Goal: Task Accomplishment & Management: Manage account settings

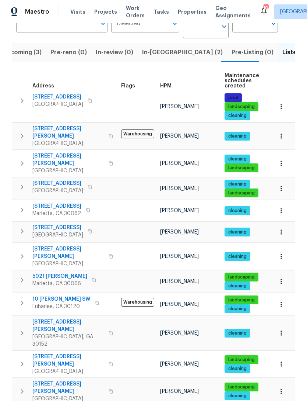
scroll to position [67, 0]
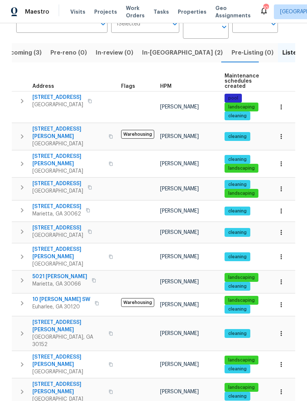
click at [53, 380] on span "[STREET_ADDRESS][PERSON_NAME]" at bounding box center [68, 387] width 72 height 15
click at [281, 388] on icon "button" at bounding box center [281, 391] width 7 height 7
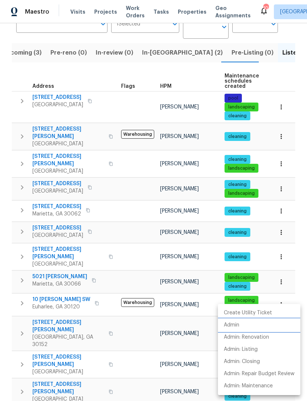
click at [236, 328] on p "Admin" at bounding box center [231, 325] width 15 height 8
click at [159, 52] on div at bounding box center [153, 200] width 307 height 401
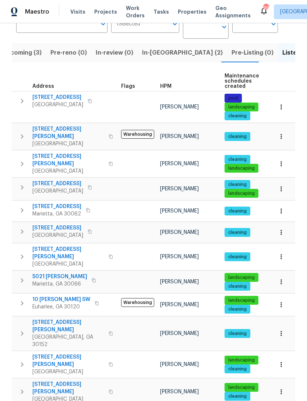
click at [151, 55] on span "In-reno (2)" at bounding box center [182, 53] width 81 height 10
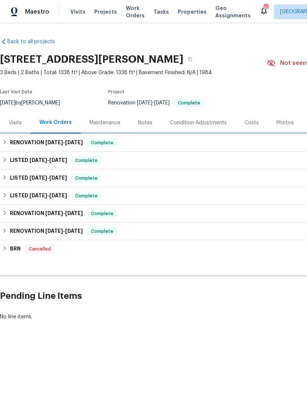
click at [159, 136] on div "RENOVATION 7/2/25 - 7/2/25 Complete" at bounding box center [208, 143] width 416 height 18
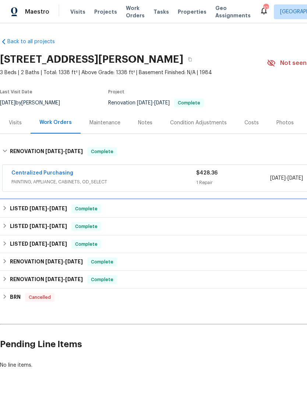
click at [152, 209] on div "LISTED 3/10/25 - 7/10/25 Complete" at bounding box center [208, 208] width 412 height 9
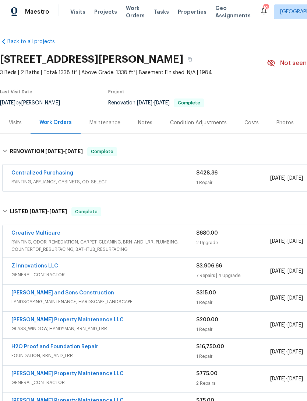
click at [255, 122] on div "Costs" at bounding box center [252, 122] width 14 height 7
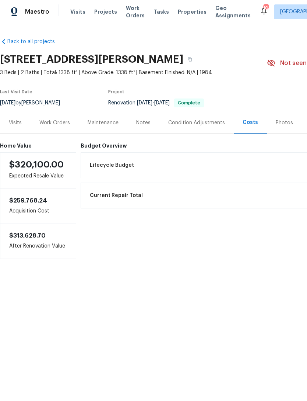
click at [282, 121] on div "Photos" at bounding box center [284, 122] width 17 height 7
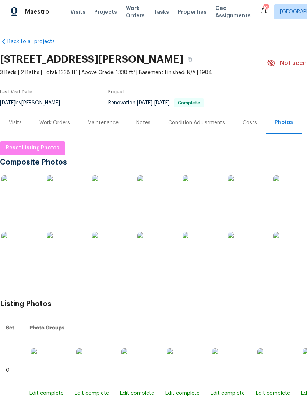
click at [21, 123] on div "Visits" at bounding box center [15, 122] width 13 height 7
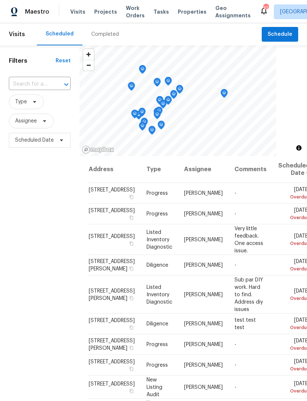
click at [35, 81] on input "text" at bounding box center [29, 83] width 41 height 11
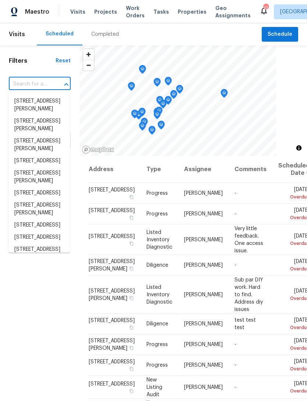
click at [24, 80] on input "text" at bounding box center [29, 83] width 41 height 11
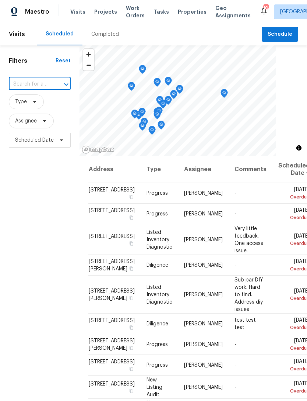
paste input "4095 Maxanne Dr NW, Kennesaw, GA 30144"
type input "4095 Maxanne Dr NW, Kennesaw, GA 30144"
click at [39, 99] on li "4095 Maxanne Dr NW, Kennesaw, GA 30144" at bounding box center [39, 105] width 62 height 20
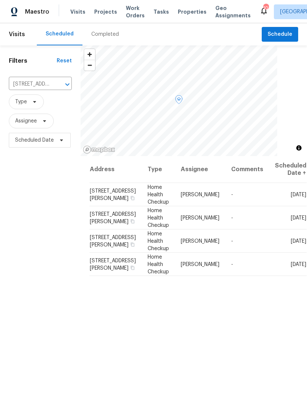
click at [0, 0] on icon at bounding box center [0, 0] width 0 height 0
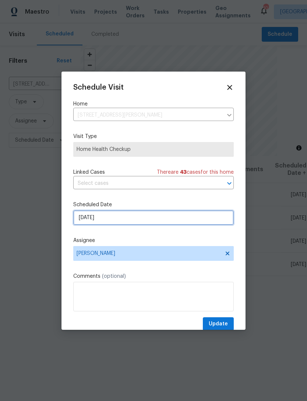
click at [114, 219] on input "9/5/2025" at bounding box center [153, 217] width 161 height 15
select select "8"
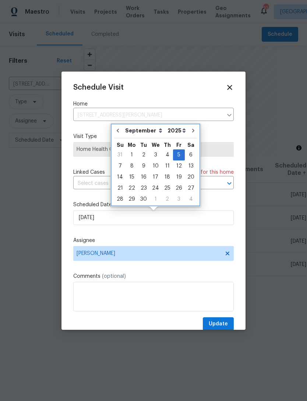
click at [119, 130] on icon "Go to previous month" at bounding box center [118, 131] width 6 height 6
type input "8/27/2025"
select select "7"
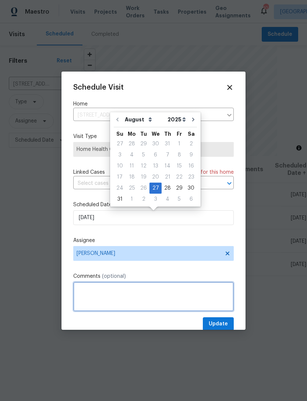
click at [160, 298] on textarea at bounding box center [153, 296] width 161 height 29
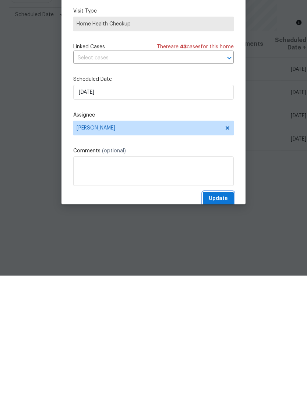
click at [229, 317] on button "Update" at bounding box center [218, 324] width 31 height 14
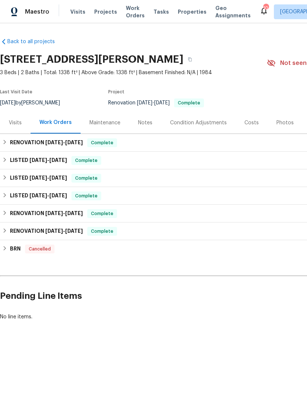
click at [14, 123] on div "Visits" at bounding box center [15, 122] width 13 height 7
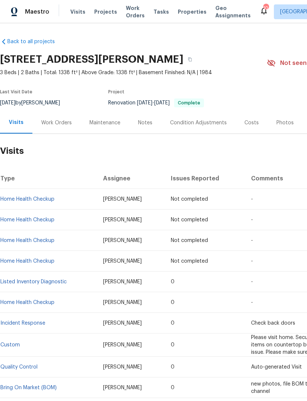
click at [246, 125] on div "Costs" at bounding box center [252, 122] width 14 height 7
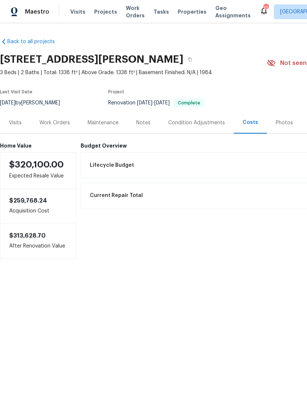
click at [140, 125] on div "Notes" at bounding box center [143, 122] width 14 height 7
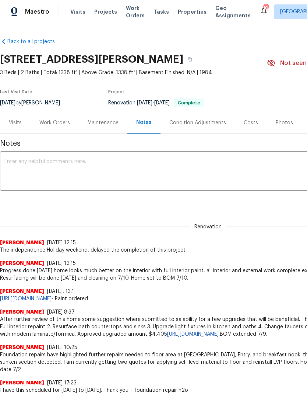
click at [18, 123] on div "Visits" at bounding box center [15, 122] width 13 height 7
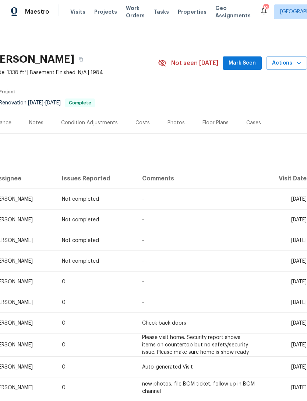
scroll to position [0, 109]
click at [248, 63] on span "Mark Seen" at bounding box center [242, 63] width 27 height 9
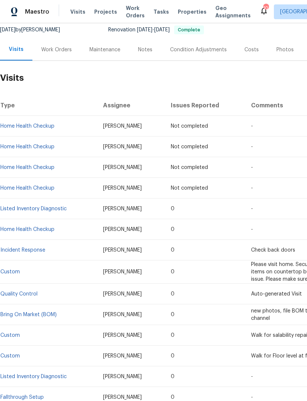
scroll to position [74, 0]
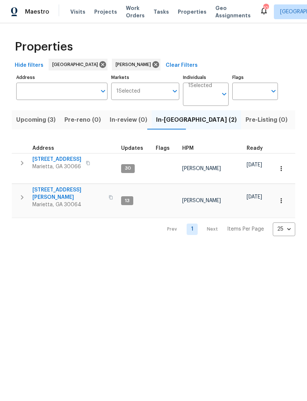
click at [297, 119] on span "Listed (13)" at bounding box center [312, 120] width 30 height 10
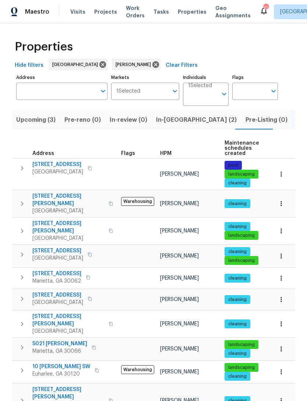
click at [45, 119] on span "Upcoming (3)" at bounding box center [35, 120] width 39 height 10
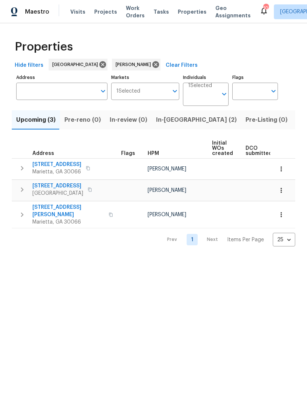
click at [63, 168] on span "[STREET_ADDRESS]" at bounding box center [56, 164] width 49 height 7
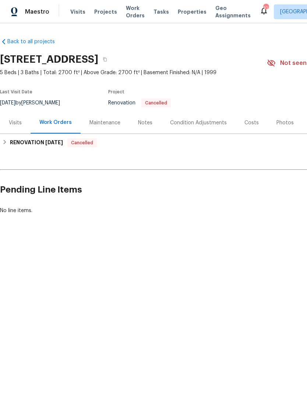
click at [13, 122] on div "Visits" at bounding box center [15, 122] width 13 height 7
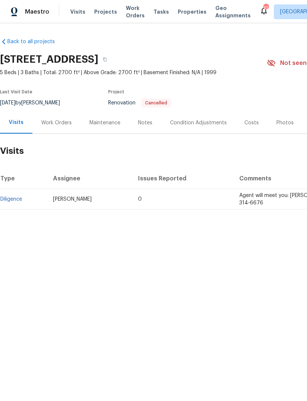
click at [17, 200] on link "Diligence" at bounding box center [11, 198] width 22 height 5
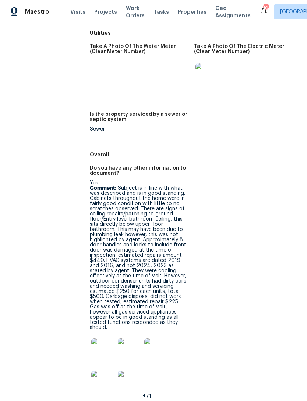
scroll to position [1212, 0]
click at [97, 338] on img at bounding box center [103, 350] width 24 height 24
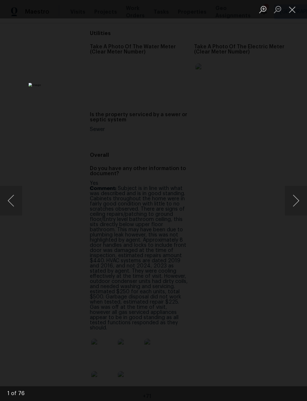
click at [289, 200] on button "Next image" at bounding box center [296, 200] width 22 height 29
click at [292, 201] on button "Next image" at bounding box center [296, 200] width 22 height 29
click at [287, 206] on button "Next image" at bounding box center [296, 200] width 22 height 29
click at [283, 205] on div "Lightbox" at bounding box center [153, 200] width 307 height 401
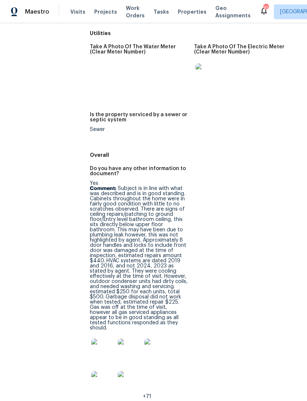
click at [157, 338] on img at bounding box center [156, 350] width 24 height 24
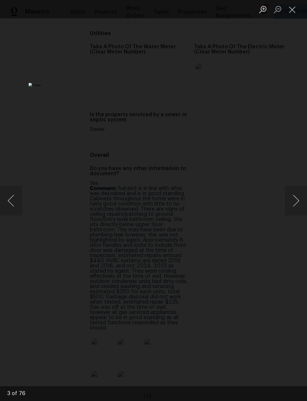
click at [292, 205] on button "Next image" at bounding box center [296, 200] width 22 height 29
click at [287, 211] on button "Next image" at bounding box center [296, 200] width 22 height 29
click at [289, 11] on button "Close lightbox" at bounding box center [292, 9] width 15 height 13
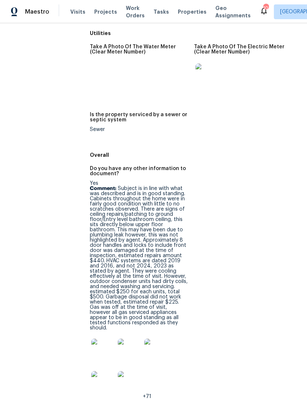
scroll to position [24, 0]
click at [126, 371] on img at bounding box center [130, 383] width 24 height 24
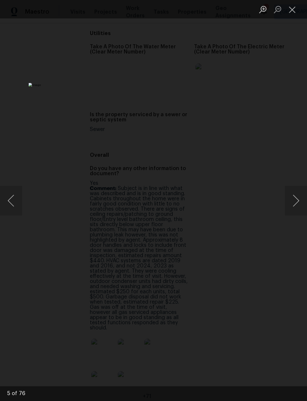
click at [293, 203] on button "Next image" at bounding box center [296, 200] width 22 height 29
click at [286, 202] on button "Next image" at bounding box center [296, 200] width 22 height 29
click at [286, 200] on button "Next image" at bounding box center [296, 200] width 22 height 29
click at [282, 202] on div "Lightbox" at bounding box center [153, 200] width 307 height 401
click at [287, 200] on button "Next image" at bounding box center [296, 200] width 22 height 29
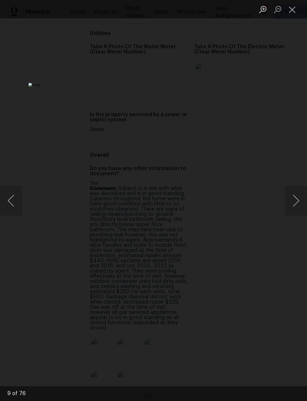
click at [293, 192] on button "Next image" at bounding box center [296, 200] width 22 height 29
click at [292, 193] on button "Next image" at bounding box center [296, 200] width 22 height 29
click at [289, 198] on button "Next image" at bounding box center [296, 200] width 22 height 29
click at [290, 199] on button "Next image" at bounding box center [296, 200] width 22 height 29
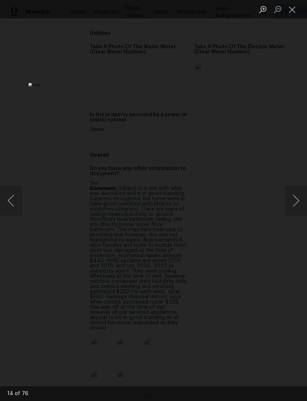
click at [287, 201] on button "Next image" at bounding box center [296, 200] width 22 height 29
click at [297, 198] on button "Next image" at bounding box center [296, 200] width 22 height 29
click at [286, 206] on button "Next image" at bounding box center [296, 200] width 22 height 29
click at [287, 202] on button "Next image" at bounding box center [296, 200] width 22 height 29
click at [294, 200] on button "Next image" at bounding box center [296, 200] width 22 height 29
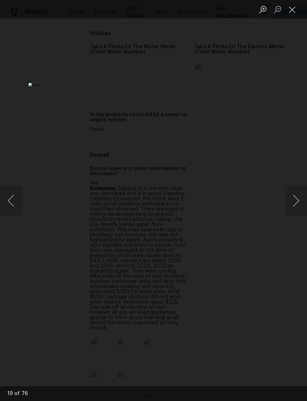
click at [291, 198] on button "Next image" at bounding box center [296, 200] width 22 height 29
click at [293, 199] on button "Next image" at bounding box center [296, 200] width 22 height 29
click at [291, 197] on button "Next image" at bounding box center [296, 200] width 22 height 29
click at [294, 196] on button "Next image" at bounding box center [296, 200] width 22 height 29
click at [293, 199] on button "Next image" at bounding box center [296, 200] width 22 height 29
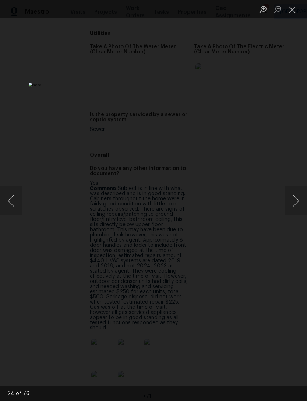
click at [293, 201] on button "Next image" at bounding box center [296, 200] width 22 height 29
click at [289, 200] on button "Next image" at bounding box center [296, 200] width 22 height 29
click at [289, 199] on button "Next image" at bounding box center [296, 200] width 22 height 29
click at [293, 197] on button "Next image" at bounding box center [296, 200] width 22 height 29
click at [13, 205] on button "Previous image" at bounding box center [11, 200] width 22 height 29
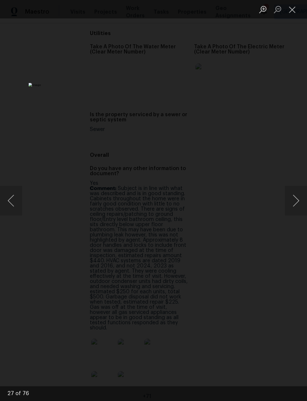
click at [289, 199] on button "Next image" at bounding box center [296, 200] width 22 height 29
click at [282, 204] on div "Lightbox" at bounding box center [153, 200] width 307 height 401
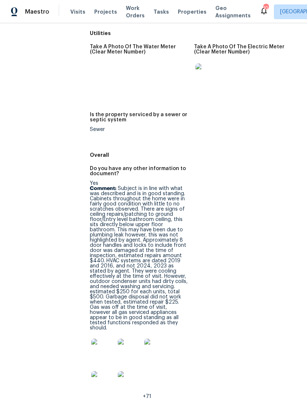
click at [291, 200] on button "Next image" at bounding box center [296, 200] width 22 height 29
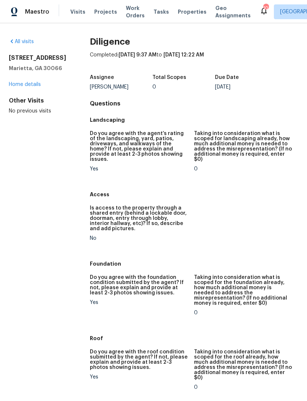
scroll to position [0, 0]
click at [30, 82] on link "Home details" at bounding box center [25, 84] width 32 height 5
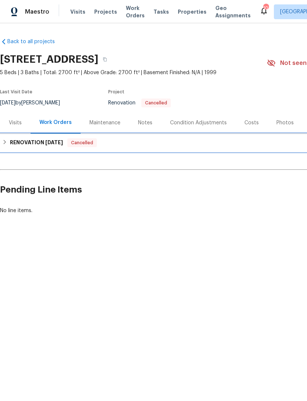
click at [41, 142] on h6 "RENOVATION [DATE]" at bounding box center [36, 142] width 53 height 9
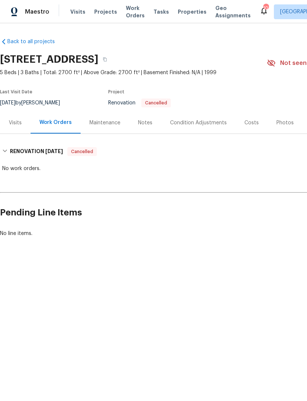
click at [17, 123] on div "Visits" at bounding box center [15, 122] width 13 height 7
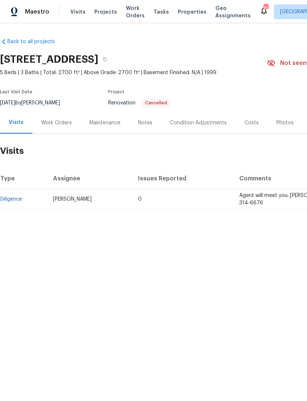
click at [141, 120] on div "Notes" at bounding box center [145, 122] width 14 height 7
